Goal: Navigation & Orientation: Find specific page/section

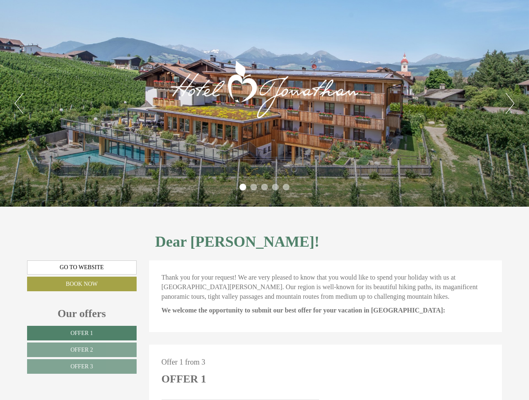
click at [265, 200] on div "Previous Next 1 2 3 4 5" at bounding box center [264, 103] width 529 height 207
click at [19, 103] on button "Previous" at bounding box center [19, 103] width 9 height 21
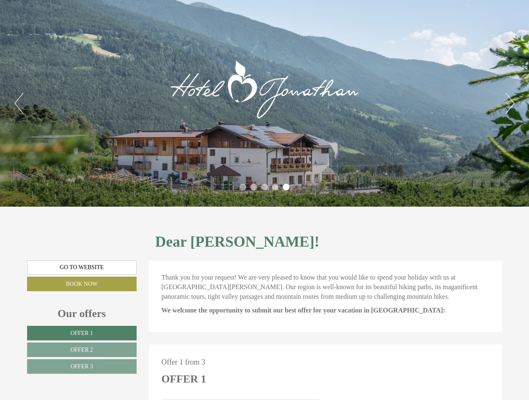
click at [510, 103] on button "Next" at bounding box center [510, 103] width 9 height 21
click at [243, 187] on li "1" at bounding box center [243, 187] width 7 height 7
click at [254, 187] on li "2" at bounding box center [253, 187] width 7 height 7
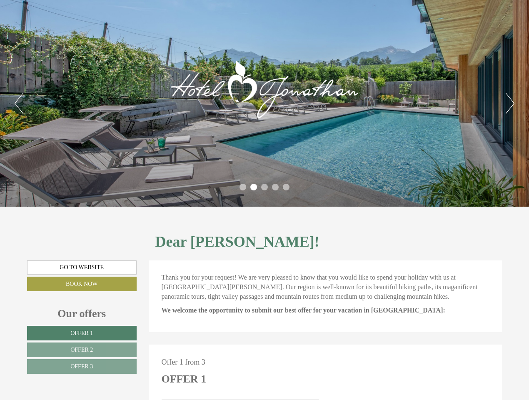
click at [265, 187] on li "3" at bounding box center [264, 187] width 7 height 7
click at [275, 187] on li "4" at bounding box center [275, 187] width 7 height 7
click at [286, 187] on li "5" at bounding box center [286, 187] width 7 height 7
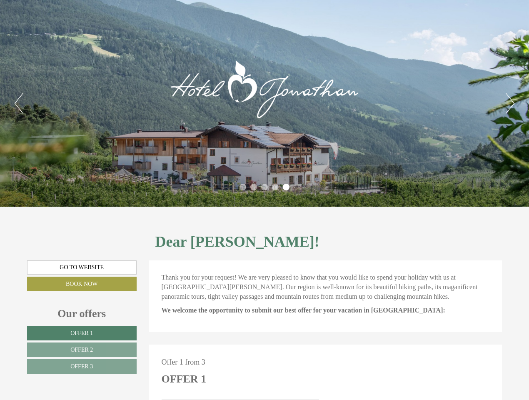
click at [82, 333] on span "Offer 1" at bounding box center [81, 333] width 23 height 6
